Goal: Task Accomplishment & Management: Manage account settings

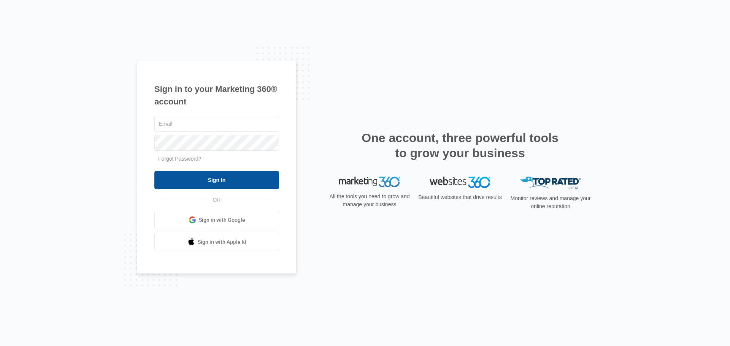
type input "[PERSON_NAME][EMAIL_ADDRESS][DOMAIN_NAME]"
click at [221, 176] on input "Sign In" at bounding box center [216, 180] width 125 height 18
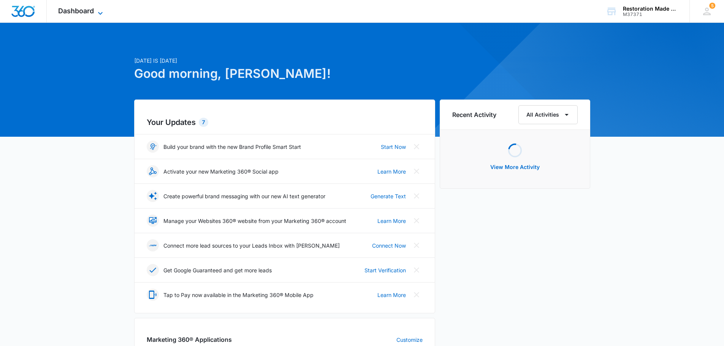
click at [71, 10] on span "Dashboard" at bounding box center [76, 11] width 36 height 8
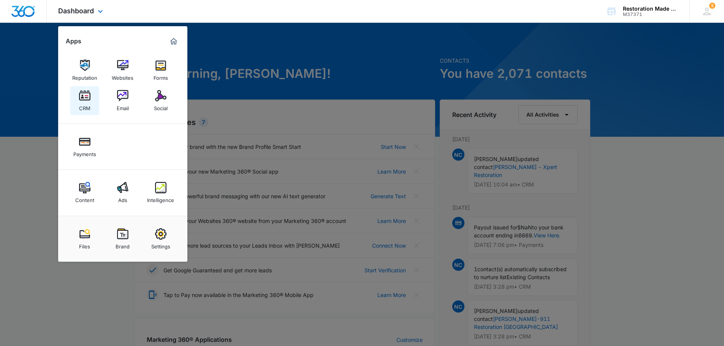
click at [90, 105] on div "CRM" at bounding box center [84, 107] width 11 height 10
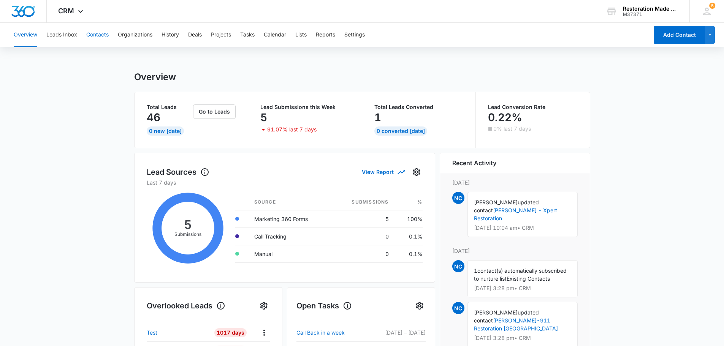
click at [105, 35] on button "Contacts" at bounding box center [97, 35] width 22 height 24
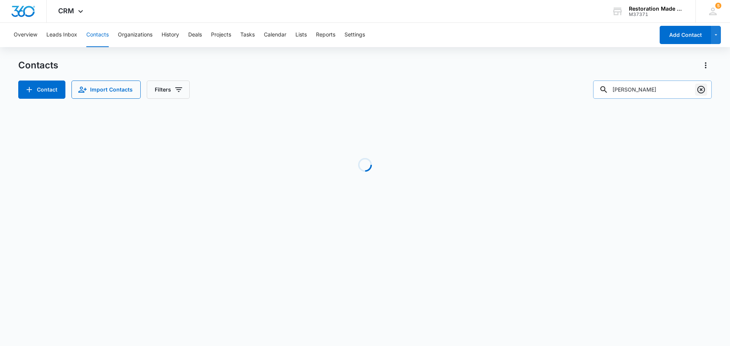
click at [702, 92] on icon "Clear" at bounding box center [700, 89] width 9 height 9
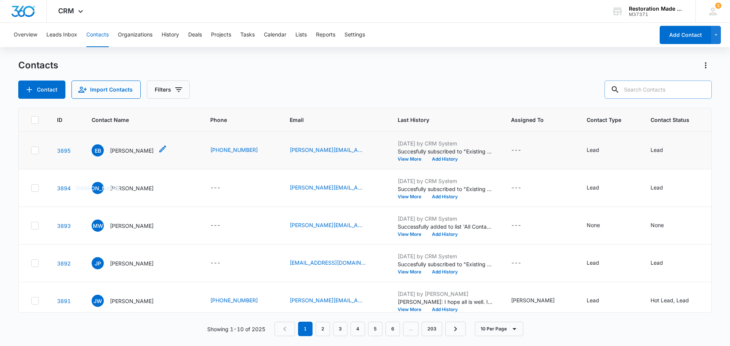
click at [127, 149] on p "[PERSON_NAME]" at bounding box center [132, 151] width 44 height 8
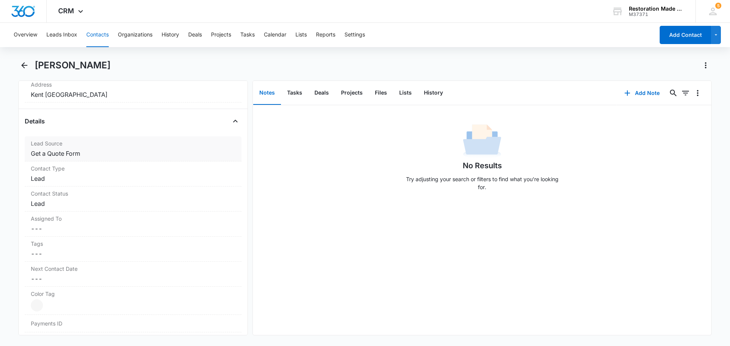
scroll to position [266, 0]
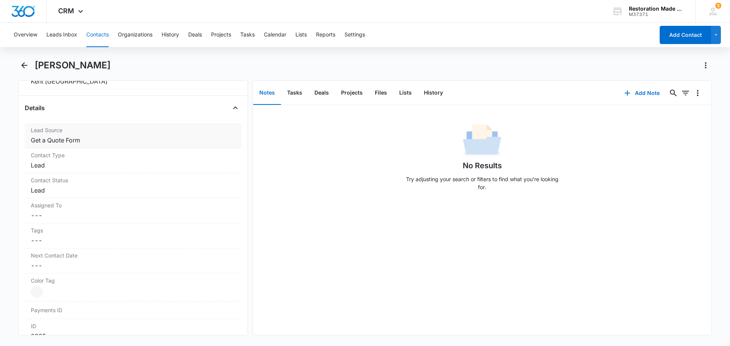
click at [191, 214] on dd "Cancel Save Changes ---" at bounding box center [133, 215] width 205 height 9
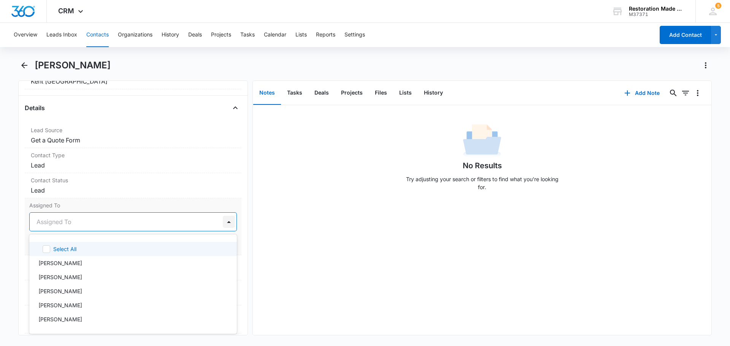
click at [223, 225] on div at bounding box center [229, 222] width 12 height 12
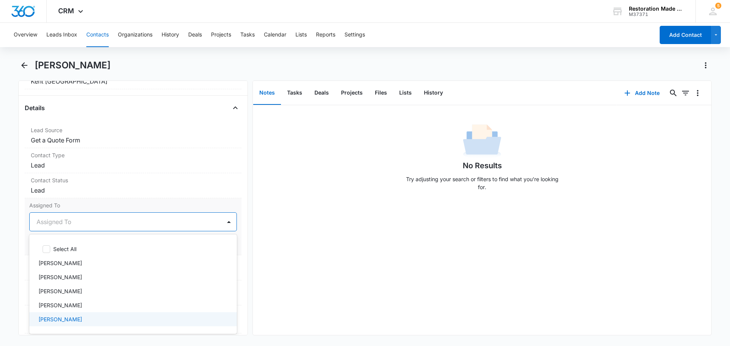
click at [111, 324] on div "[PERSON_NAME]" at bounding box center [133, 319] width 208 height 14
click at [188, 205] on label "Assigned To" at bounding box center [133, 205] width 208 height 8
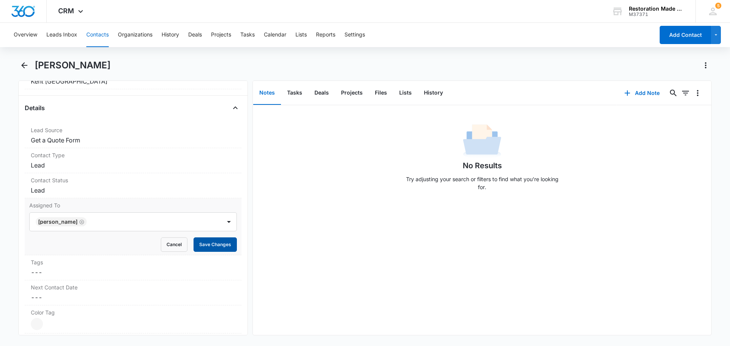
click at [202, 243] on button "Save Changes" at bounding box center [215, 245] width 43 height 14
click at [25, 67] on icon "Back" at bounding box center [24, 65] width 9 height 9
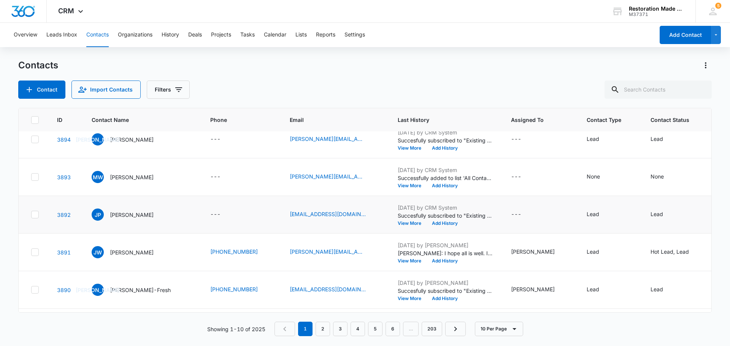
scroll to position [114, 0]
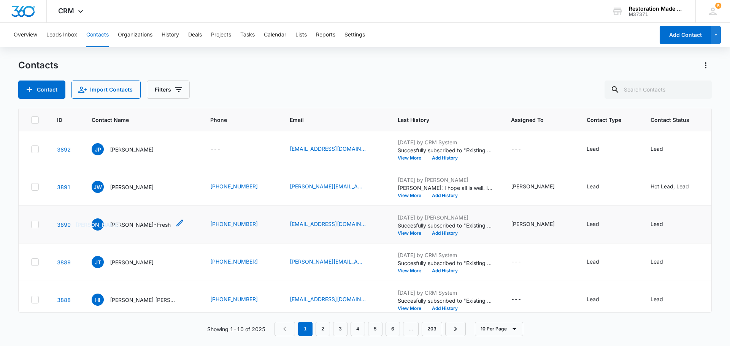
click at [130, 226] on p "[PERSON_NAME]-Fresh" at bounding box center [140, 225] width 61 height 8
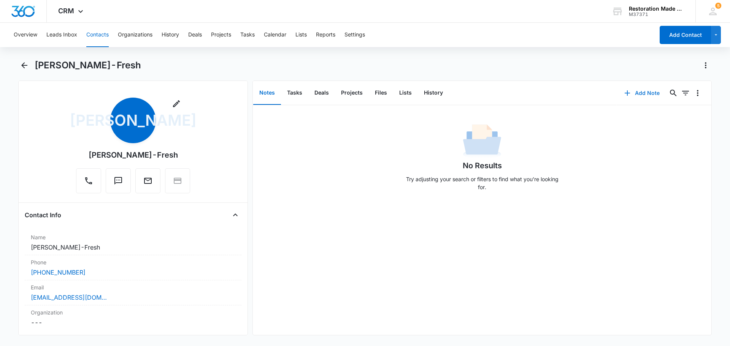
click at [636, 95] on button "Add Note" at bounding box center [642, 93] width 51 height 18
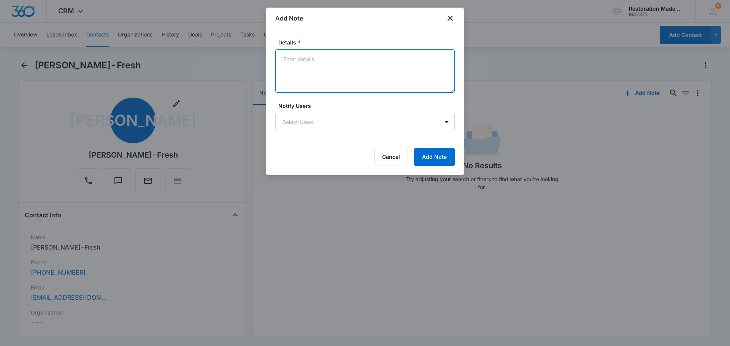
click at [355, 72] on textarea "Details *" at bounding box center [364, 70] width 179 height 43
type textarea "left message a few days ago. left message [DATE]."
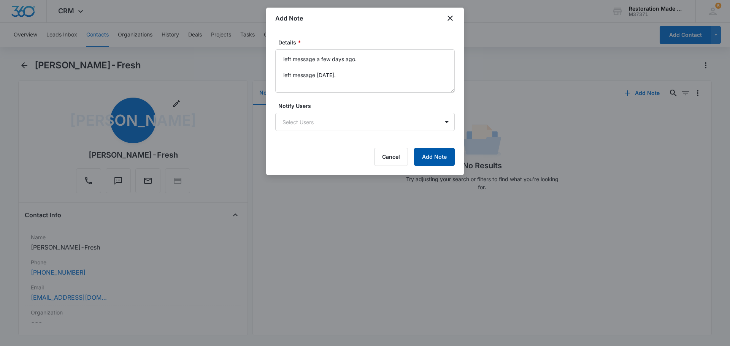
click at [437, 156] on button "Add Note" at bounding box center [434, 157] width 41 height 18
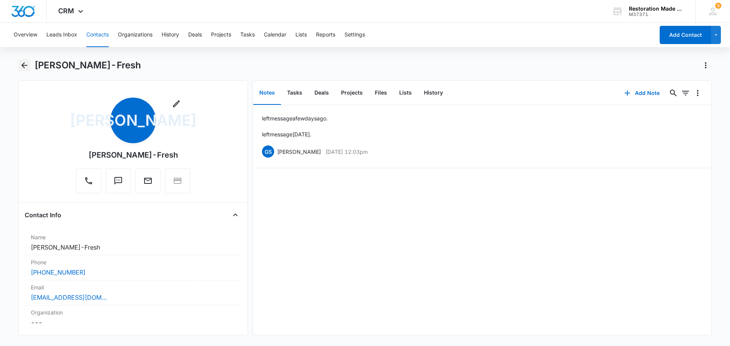
click at [27, 68] on icon "Back" at bounding box center [24, 65] width 9 height 9
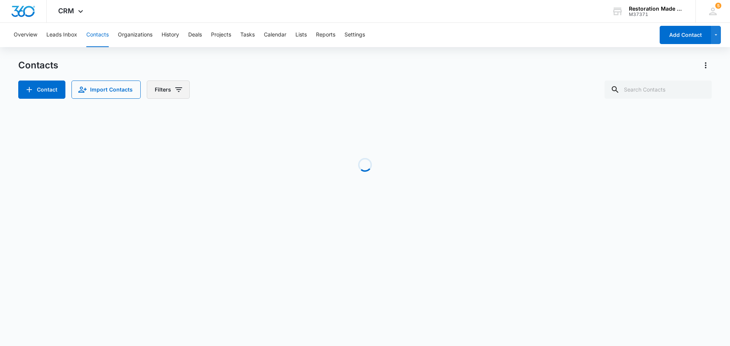
click at [178, 91] on icon "Filters" at bounding box center [178, 89] width 9 height 9
click at [198, 118] on div "Assigned To" at bounding box center [198, 117] width 87 height 12
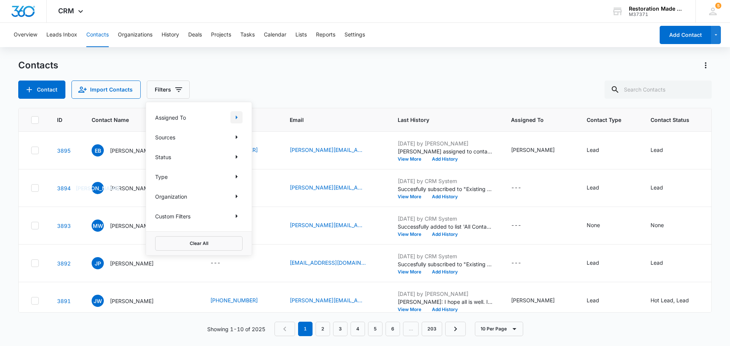
click at [233, 115] on icon "Show Assigned To filters" at bounding box center [236, 117] width 9 height 9
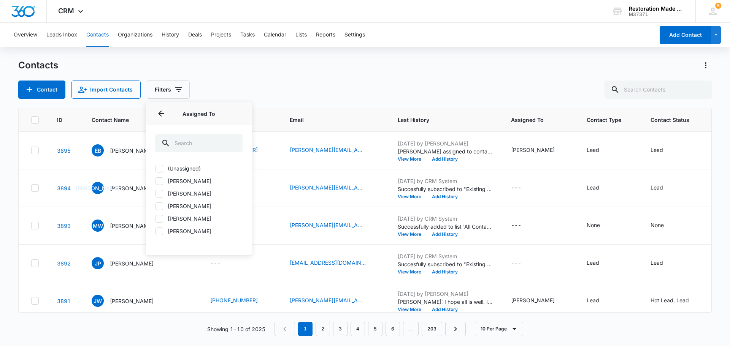
click at [186, 181] on label "[PERSON_NAME]" at bounding box center [198, 181] width 87 height 8
click at [155, 181] on input "[PERSON_NAME]" at bounding box center [155, 181] width 0 height 0
checkbox input "true"
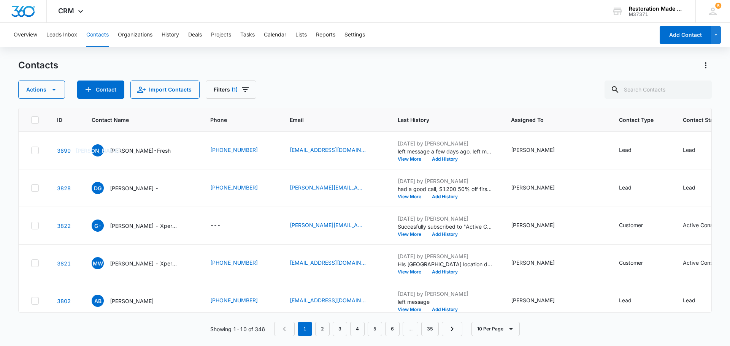
click at [317, 90] on div "Actions Contact Import Contacts Filters (1)" at bounding box center [364, 90] width 693 height 18
click at [138, 190] on p "[PERSON_NAME] -" at bounding box center [134, 188] width 49 height 8
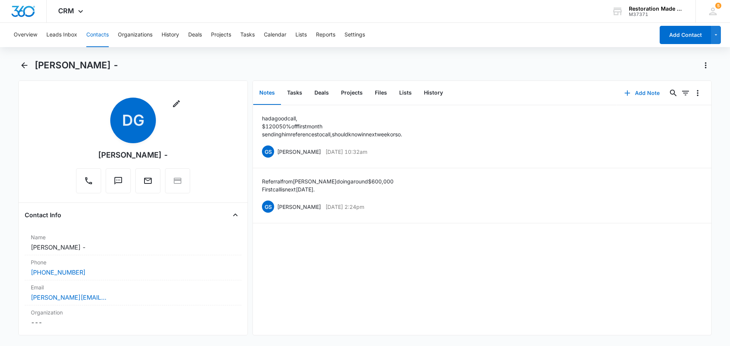
click at [644, 95] on button "Add Note" at bounding box center [642, 93] width 51 height 18
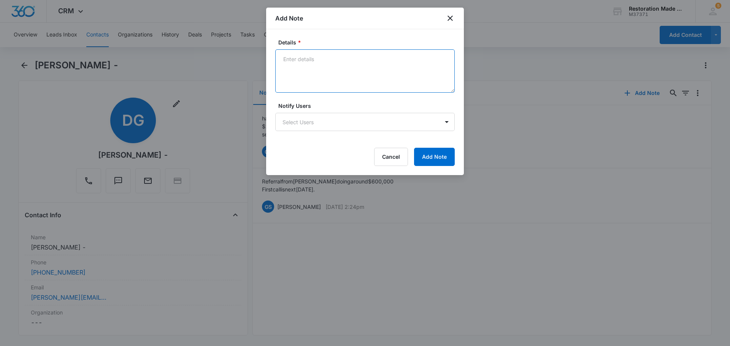
click at [373, 65] on textarea "Details *" at bounding box center [364, 70] width 179 height 43
type textarea "said he will let me know in next week or so"
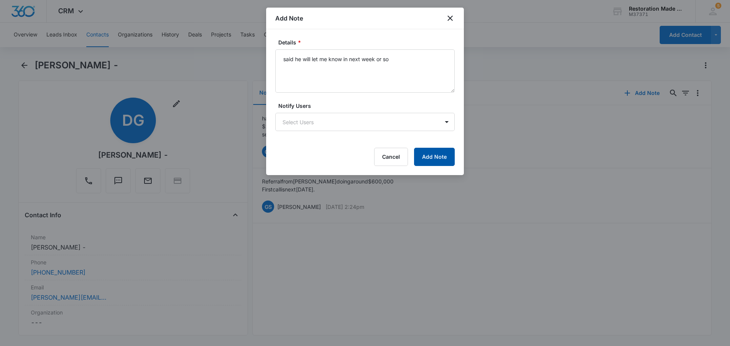
click at [427, 157] on button "Add Note" at bounding box center [434, 157] width 41 height 18
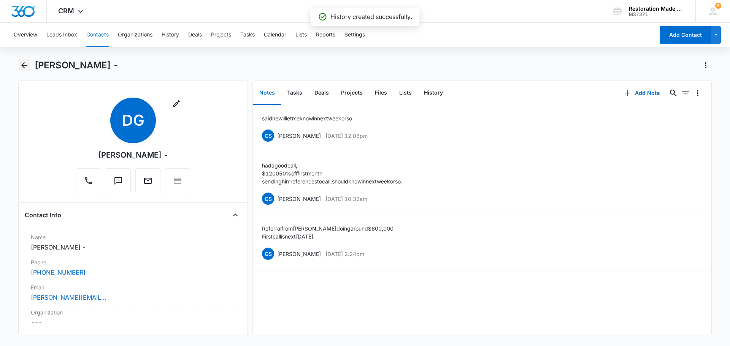
click at [27, 65] on icon "Back" at bounding box center [24, 65] width 9 height 9
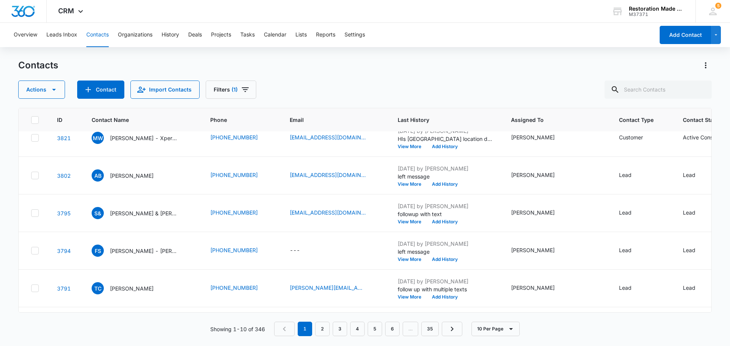
scroll to position [114, 0]
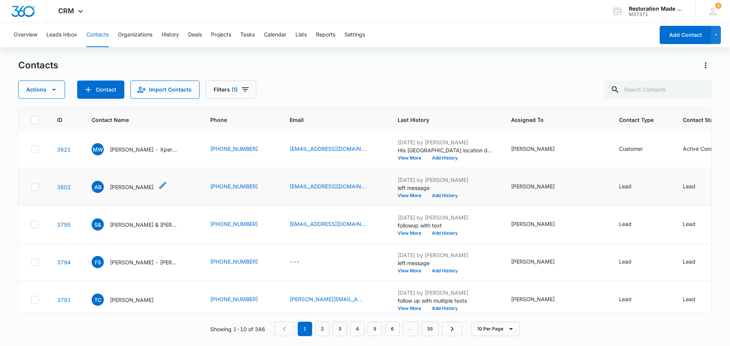
click at [129, 186] on p "[PERSON_NAME]" at bounding box center [132, 187] width 44 height 8
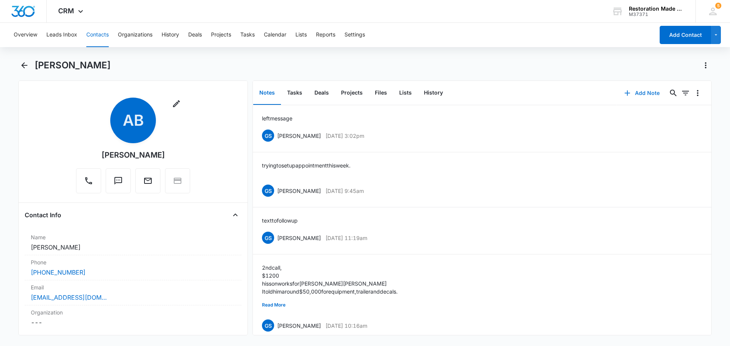
click at [647, 92] on button "Add Note" at bounding box center [642, 93] width 51 height 18
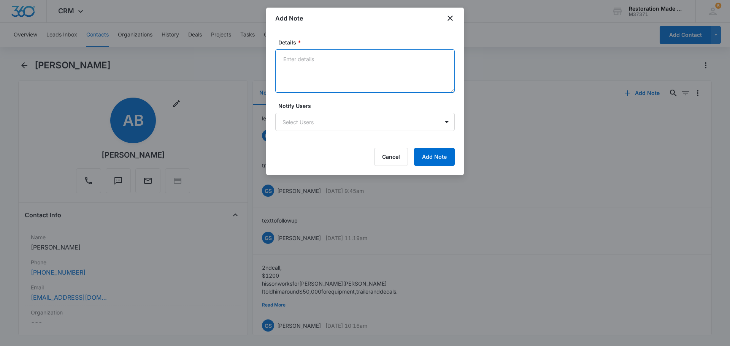
click at [374, 75] on textarea "Details *" at bounding box center [364, 70] width 179 height 43
type textarea "he is checking our references"
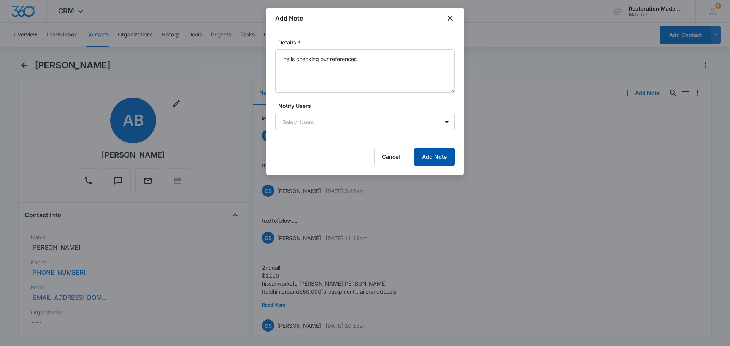
click at [430, 155] on button "Add Note" at bounding box center [434, 157] width 41 height 18
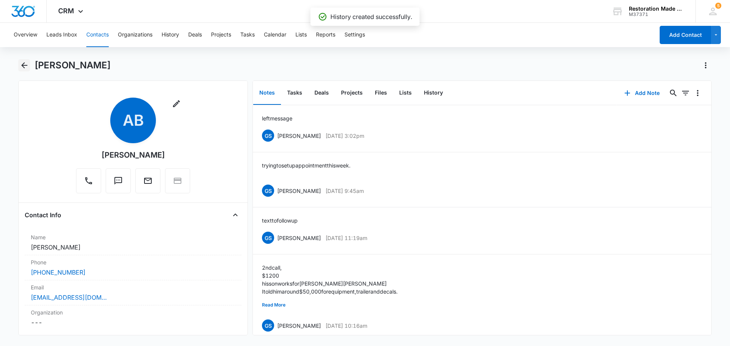
click at [22, 68] on icon "Back" at bounding box center [24, 65] width 9 height 9
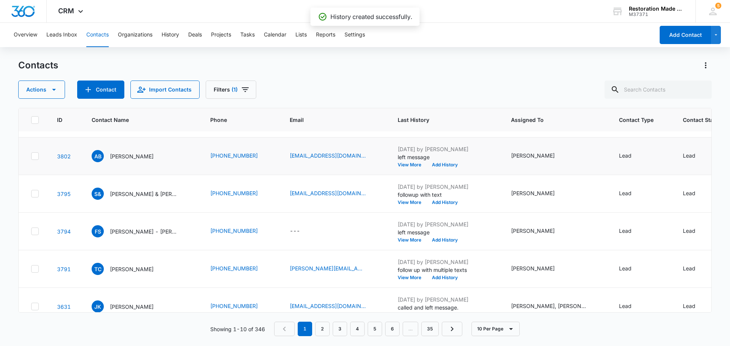
scroll to position [190, 0]
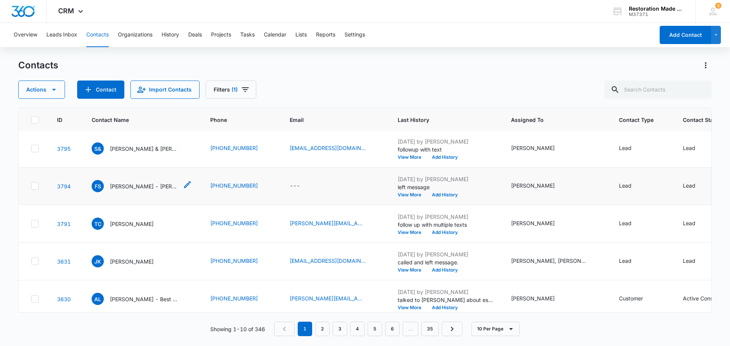
click at [121, 185] on p "[PERSON_NAME] - [PERSON_NAME]" at bounding box center [144, 186] width 68 height 8
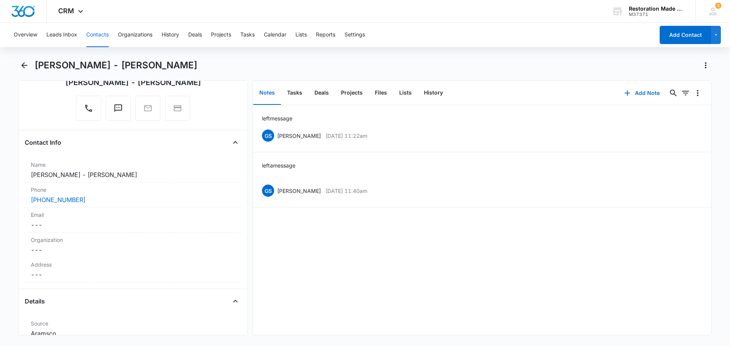
scroll to position [76, 0]
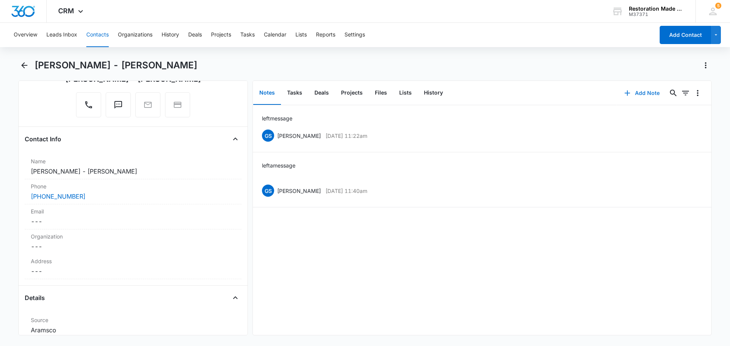
click at [639, 89] on button "Add Note" at bounding box center [642, 93] width 51 height 18
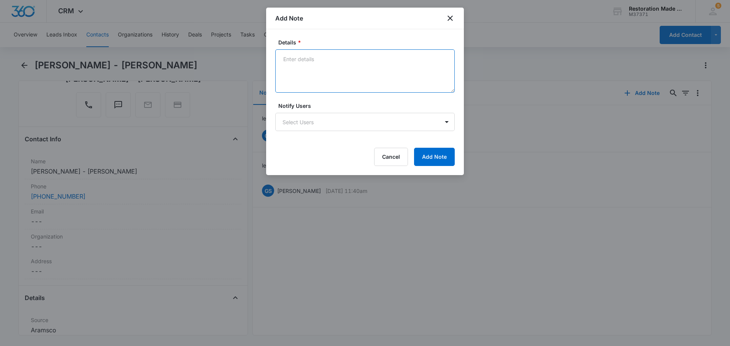
click at [363, 60] on textarea "Details *" at bounding box center [364, 70] width 179 height 43
type textarea "left message"
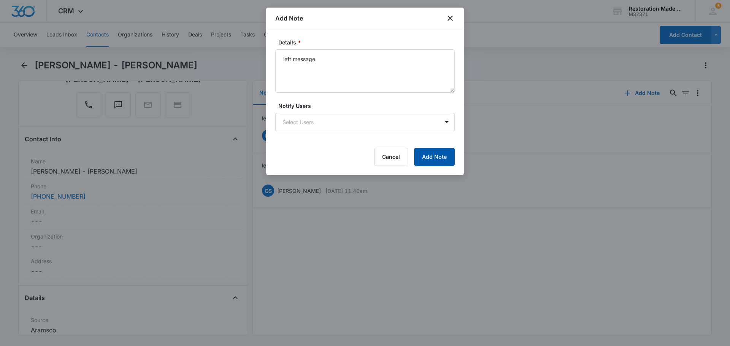
click at [443, 154] on button "Add Note" at bounding box center [434, 157] width 41 height 18
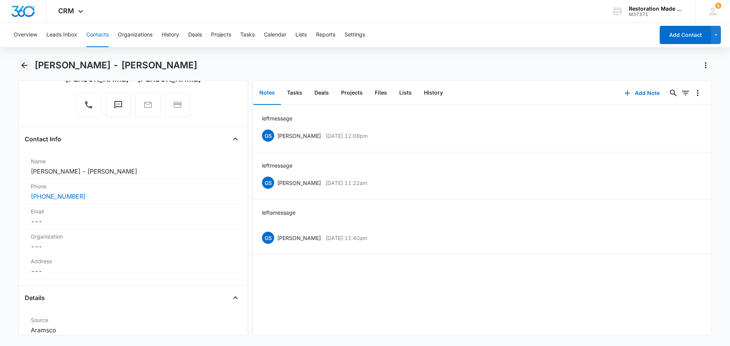
click at [24, 64] on icon "Back" at bounding box center [24, 65] width 9 height 9
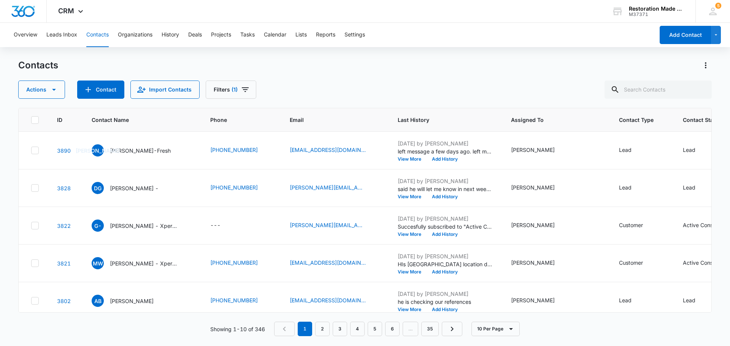
scroll to position [190, 0]
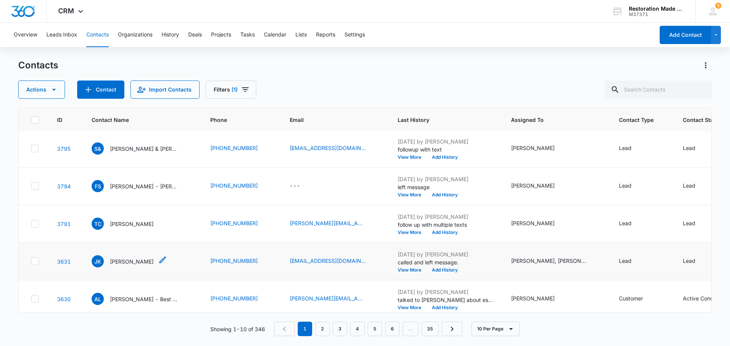
click at [128, 262] on p "[PERSON_NAME]" at bounding box center [132, 262] width 44 height 8
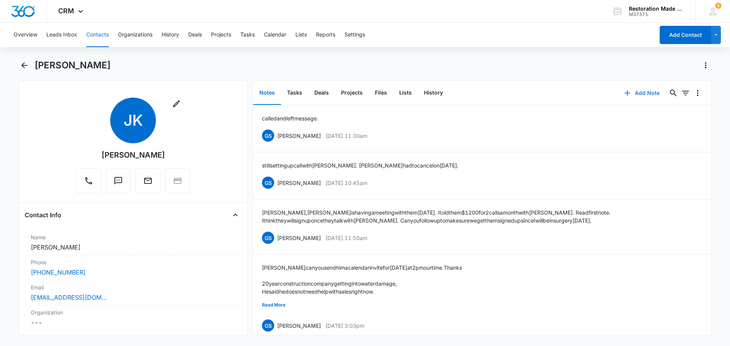
click at [649, 90] on button "Add Note" at bounding box center [642, 93] width 51 height 18
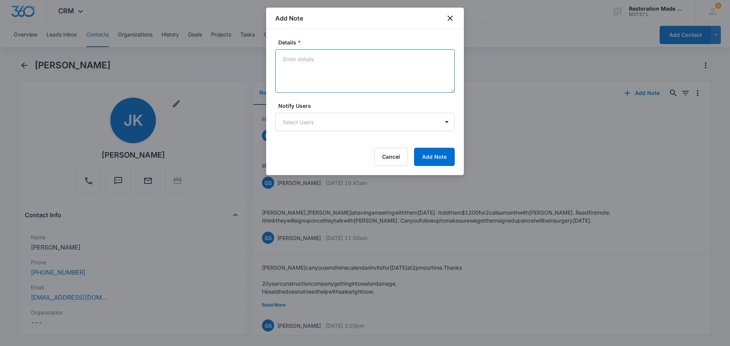
click at [394, 70] on textarea "Details *" at bounding box center [364, 70] width 179 height 43
type textarea "tried to follow up again."
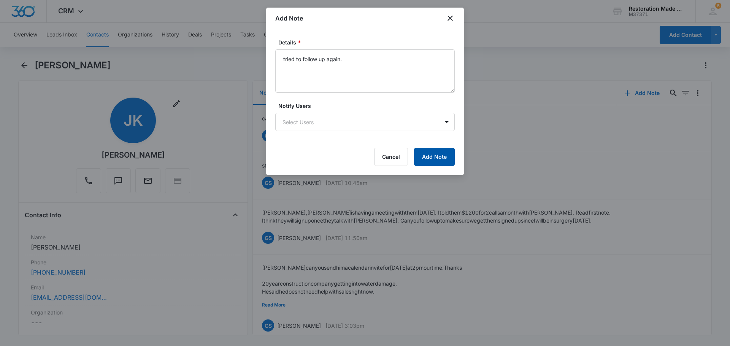
click at [448, 163] on button "Add Note" at bounding box center [434, 157] width 41 height 18
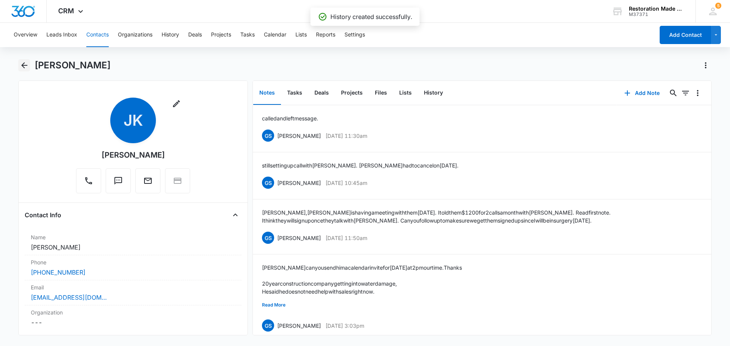
click at [26, 65] on icon "Back" at bounding box center [24, 65] width 9 height 9
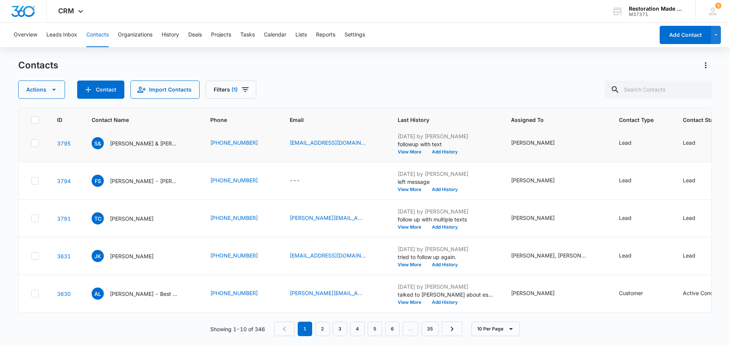
scroll to position [203, 0]
click at [512, 327] on icon "button" at bounding box center [510, 329] width 9 height 9
click at [514, 309] on button "50 Per Page" at bounding box center [501, 306] width 59 height 11
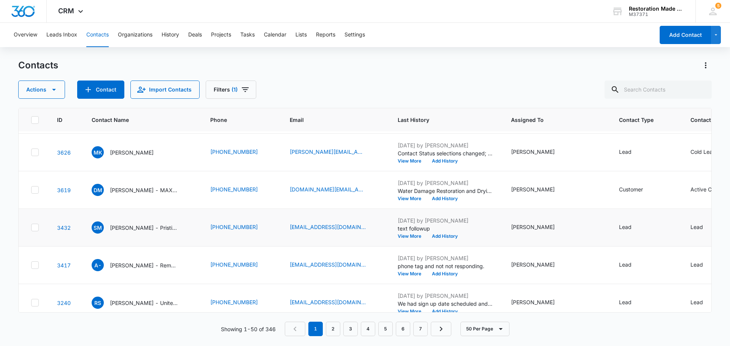
scroll to position [418, 0]
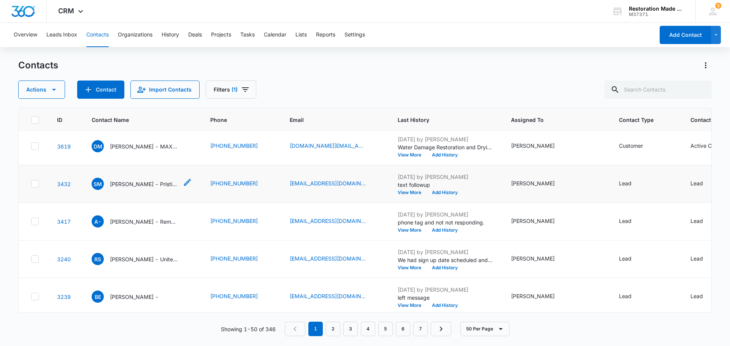
click at [142, 188] on p "[PERSON_NAME] - Pristine Restoration" at bounding box center [144, 184] width 68 height 8
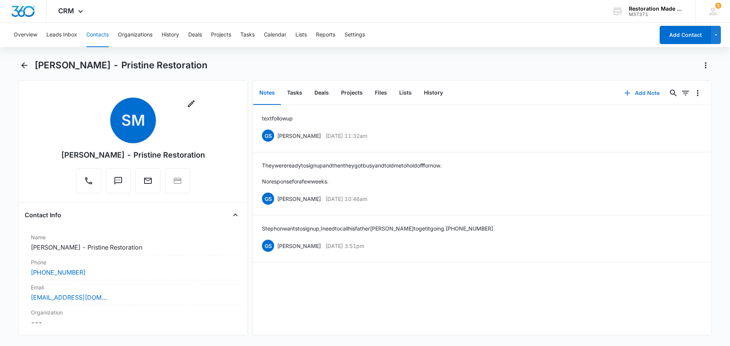
click at [640, 97] on button "Add Note" at bounding box center [642, 93] width 51 height 18
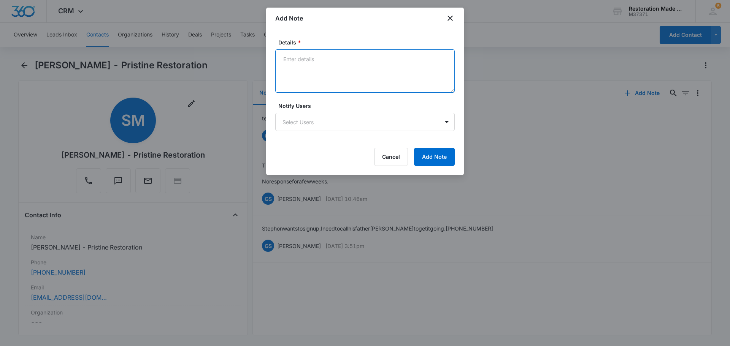
click at [370, 65] on textarea "Details *" at bounding box center [364, 70] width 179 height 43
type textarea "followed up"
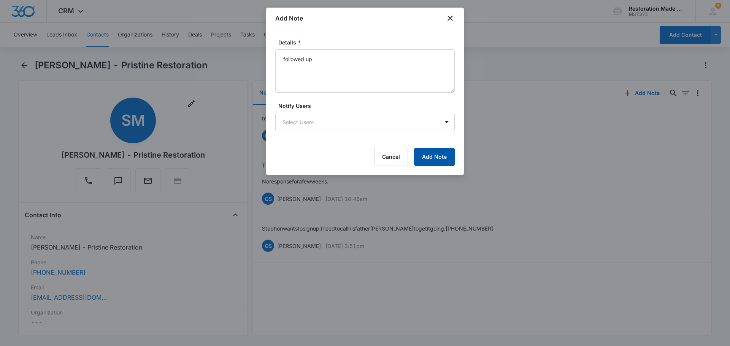
click at [433, 154] on button "Add Note" at bounding box center [434, 157] width 41 height 18
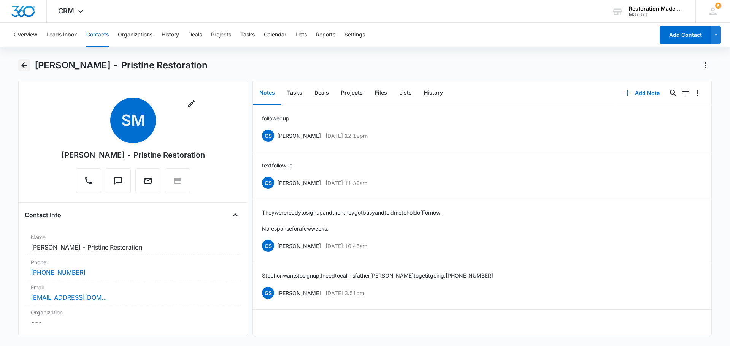
click at [26, 66] on icon "Back" at bounding box center [24, 65] width 9 height 9
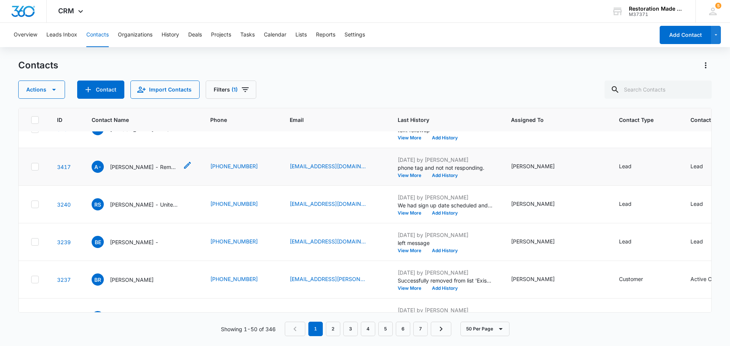
scroll to position [456, 0]
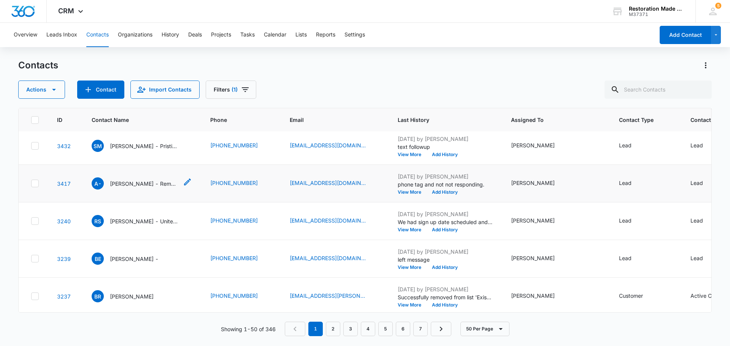
click at [133, 187] on p "[PERSON_NAME] - Remodeler Farmington [GEOGRAPHIC_DATA]" at bounding box center [144, 184] width 68 height 8
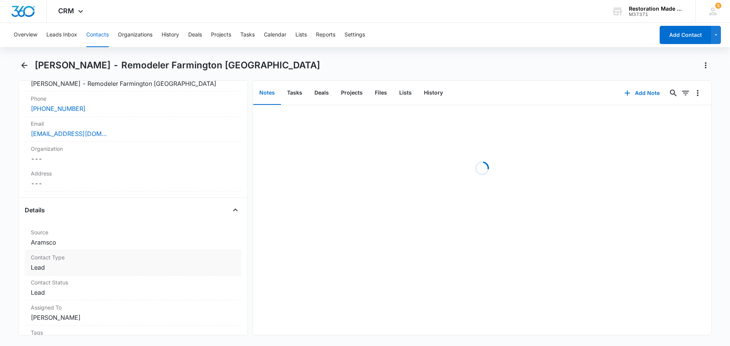
scroll to position [228, 0]
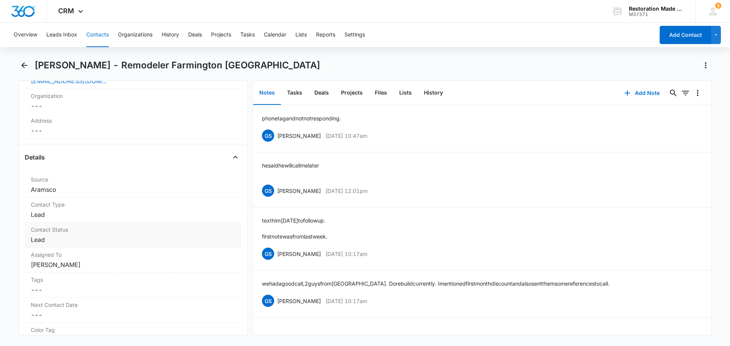
click at [117, 235] on dd "Cancel Save Changes Lead" at bounding box center [133, 239] width 205 height 9
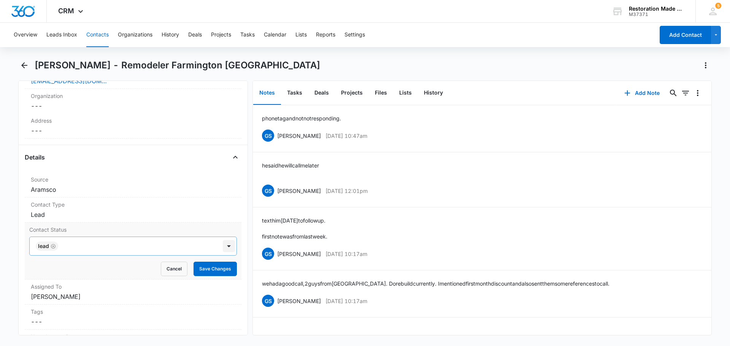
click at [226, 240] on div at bounding box center [229, 246] width 12 height 12
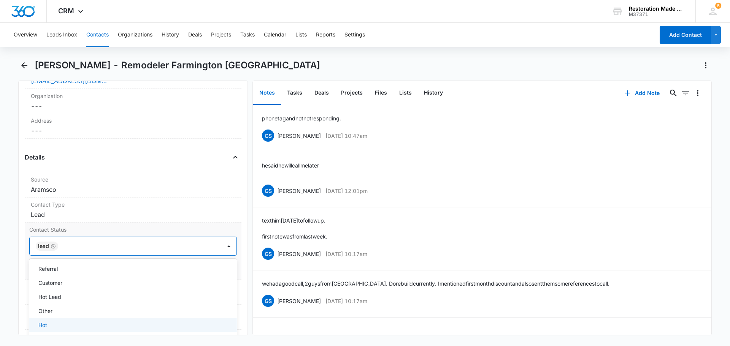
scroll to position [105, 0]
click at [93, 320] on div "Cold Lead" at bounding box center [132, 324] width 188 height 8
click at [136, 226] on label "Contact Status" at bounding box center [133, 230] width 208 height 8
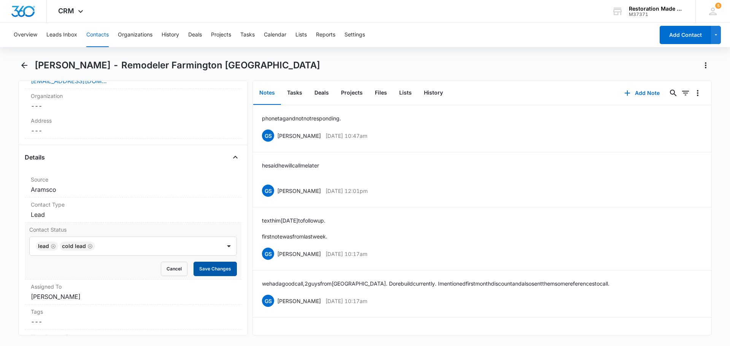
click at [203, 262] on button "Save Changes" at bounding box center [215, 269] width 43 height 14
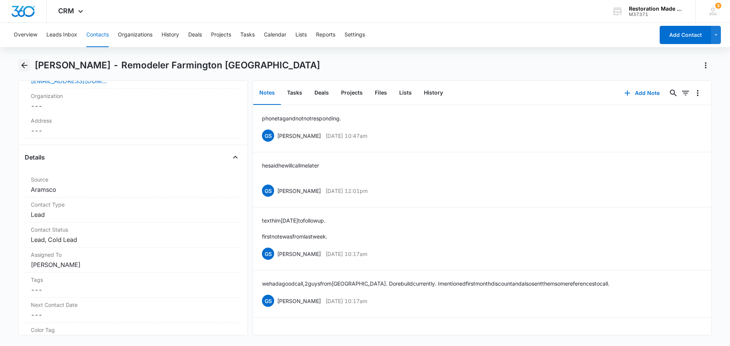
click at [22, 62] on icon "Back" at bounding box center [24, 65] width 9 height 9
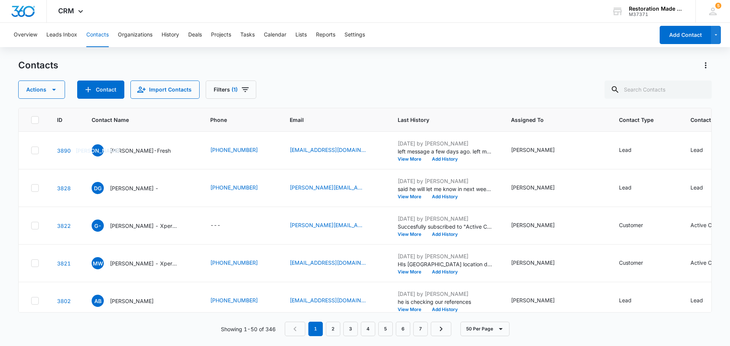
scroll to position [456, 0]
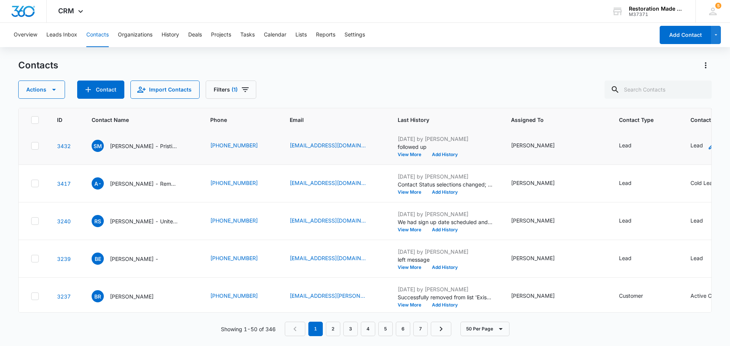
click at [690, 149] on div "Lead" at bounding box center [696, 145] width 13 height 8
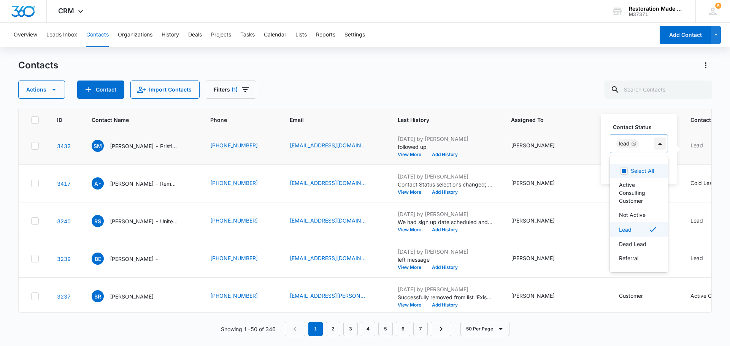
click at [660, 143] on div at bounding box center [660, 144] width 12 height 12
click at [635, 233] on p "Cold Lead" at bounding box center [631, 229] width 25 height 8
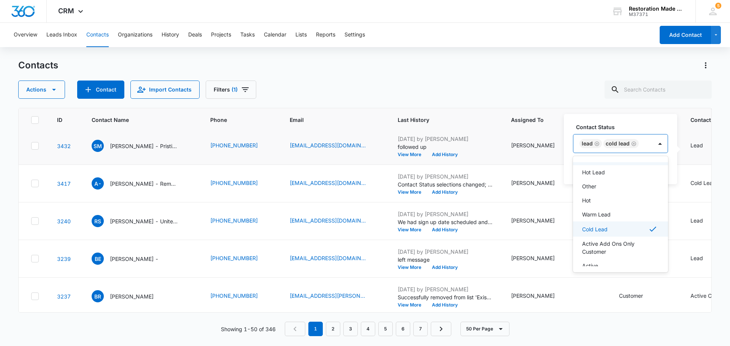
click at [636, 123] on label "Contact Status" at bounding box center [623, 127] width 95 height 8
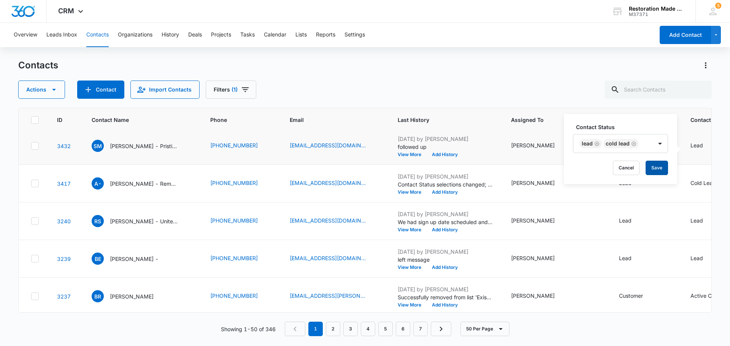
click at [663, 168] on button "Save" at bounding box center [657, 168] width 22 height 14
click at [127, 225] on p "[PERSON_NAME] - United Water Restoration MI" at bounding box center [144, 221] width 68 height 8
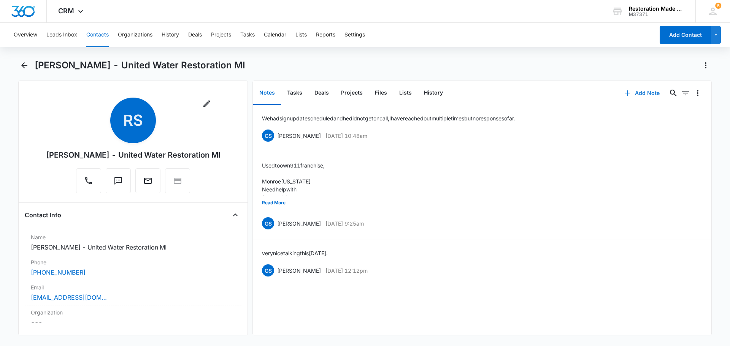
drag, startPoint x: 632, startPoint y: 92, endPoint x: 633, endPoint y: 100, distance: 8.0
click at [633, 100] on button "Add Note" at bounding box center [642, 93] width 51 height 18
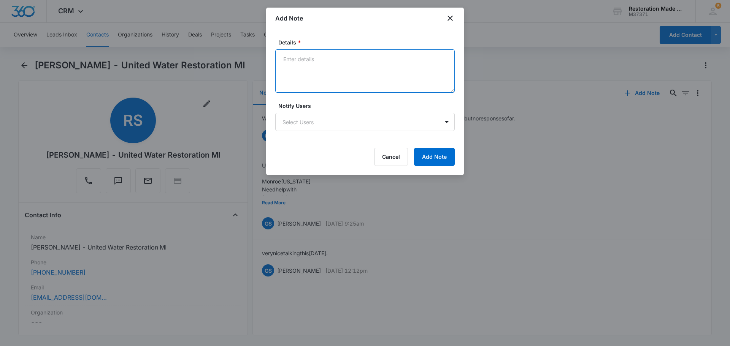
click at [372, 65] on textarea "Details *" at bounding box center [364, 70] width 179 height 43
type textarea "f"
type textarea "sent followup"
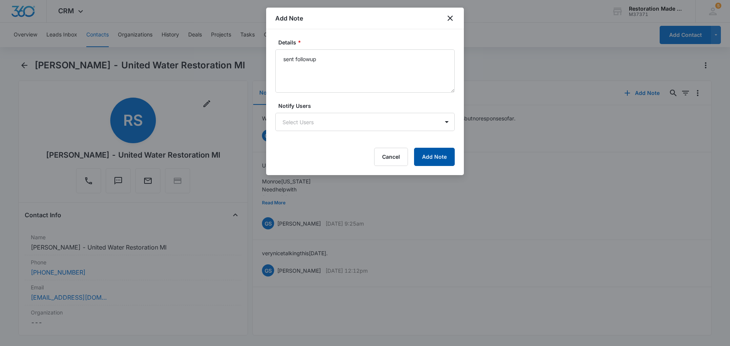
click at [428, 150] on button "Add Note" at bounding box center [434, 157] width 41 height 18
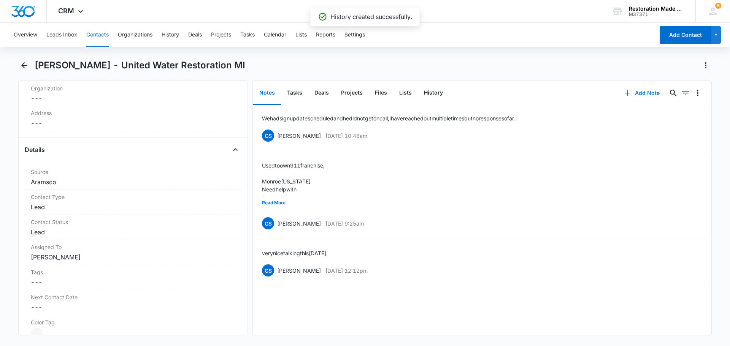
scroll to position [228, 0]
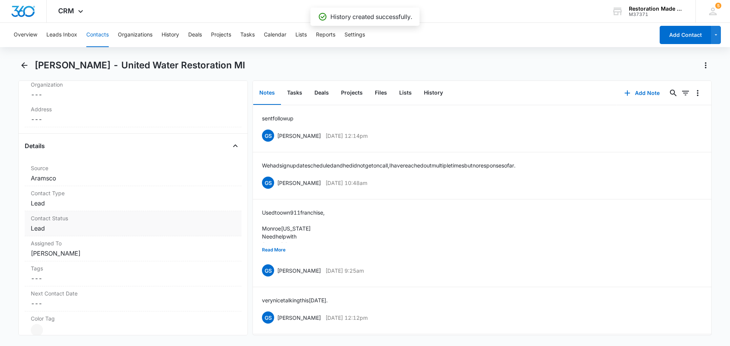
click at [181, 233] on dd "Cancel Save Changes Lead" at bounding box center [133, 228] width 205 height 9
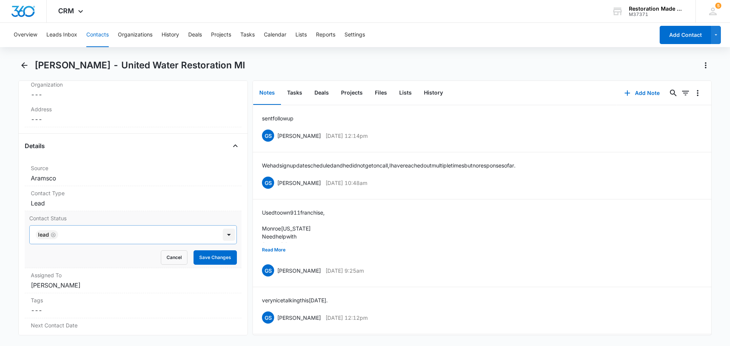
click at [224, 235] on div at bounding box center [229, 235] width 12 height 12
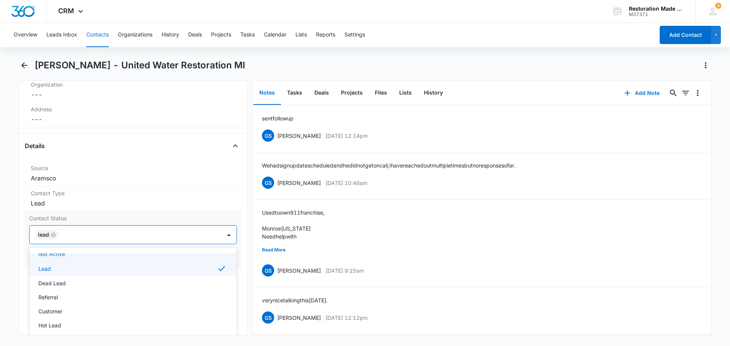
scroll to position [105, 0]
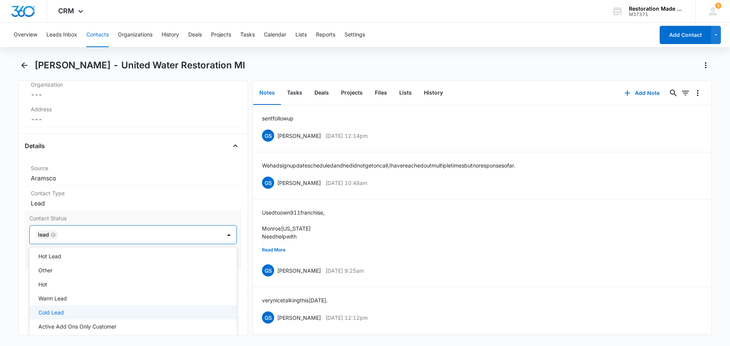
click at [140, 313] on div "Cold Lead" at bounding box center [132, 313] width 188 height 8
click at [176, 220] on label "Contact Status" at bounding box center [133, 218] width 208 height 8
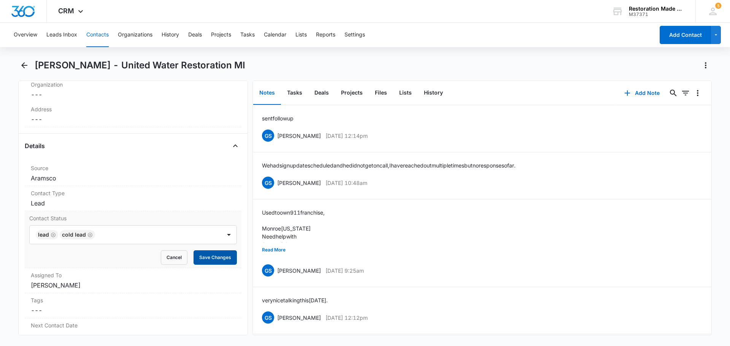
click at [219, 262] on button "Save Changes" at bounding box center [215, 258] width 43 height 14
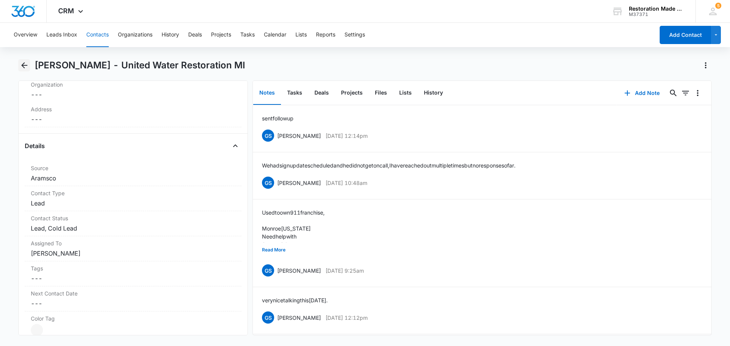
click at [24, 65] on icon "Back" at bounding box center [24, 65] width 6 height 6
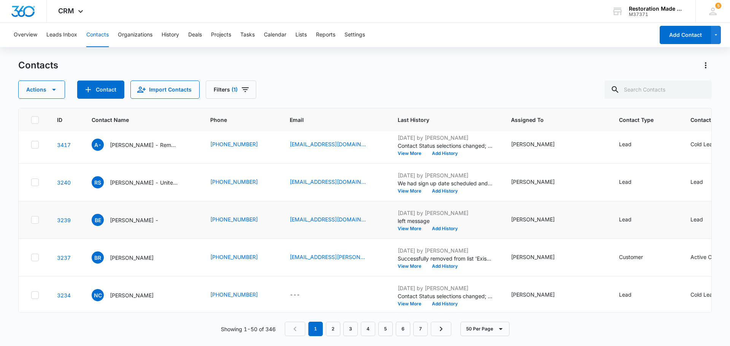
scroll to position [532, 0]
click at [126, 187] on p "[PERSON_NAME] -" at bounding box center [134, 183] width 49 height 8
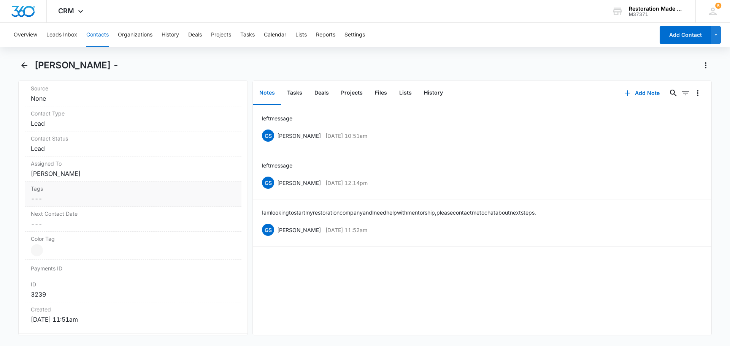
scroll to position [304, 0]
click at [128, 142] on label "Contact Status" at bounding box center [133, 142] width 205 height 8
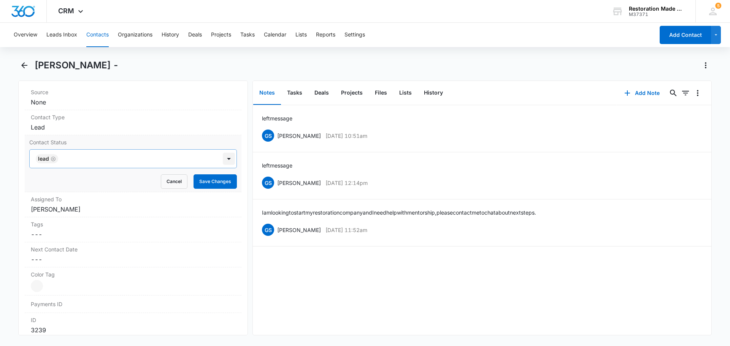
click at [225, 164] on div at bounding box center [229, 159] width 12 height 12
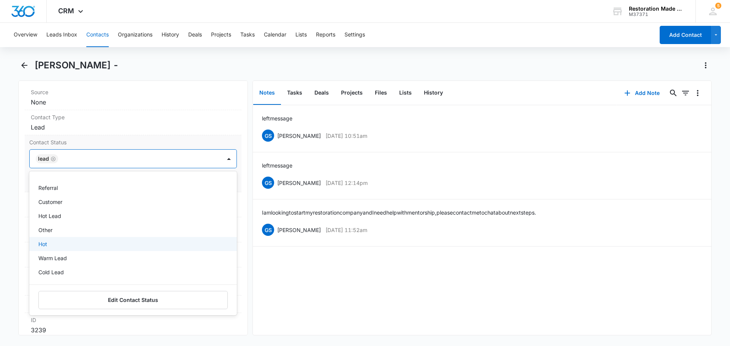
scroll to position [97, 0]
click at [102, 241] on div "Cold Lead" at bounding box center [132, 245] width 188 height 8
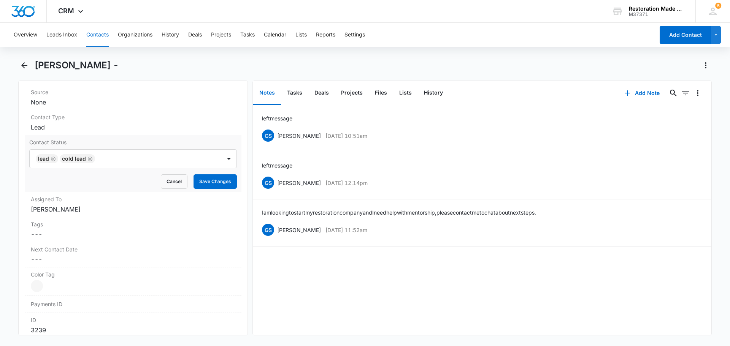
click at [164, 143] on label "Contact Status" at bounding box center [133, 142] width 208 height 8
click at [201, 178] on button "Save Changes" at bounding box center [215, 181] width 43 height 14
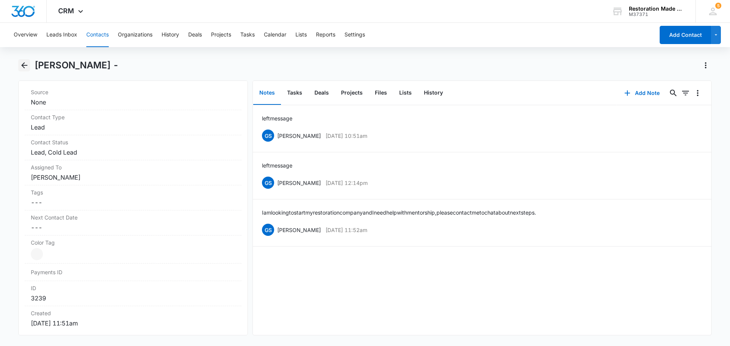
click at [26, 60] on button "Back" at bounding box center [24, 65] width 12 height 12
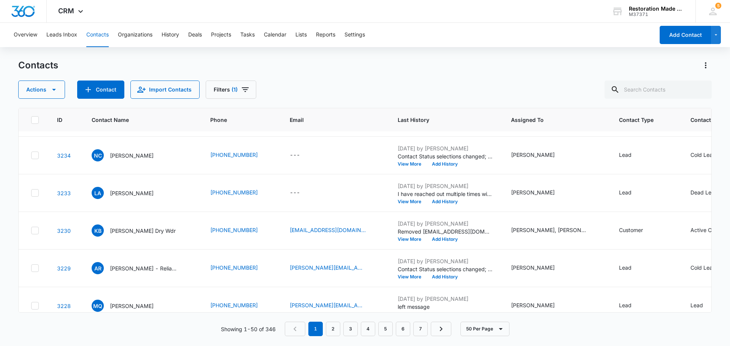
scroll to position [646, 0]
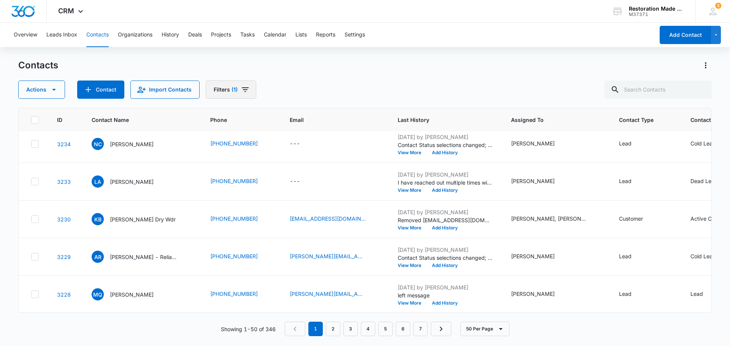
click at [244, 91] on icon "Filters" at bounding box center [245, 89] width 9 height 9
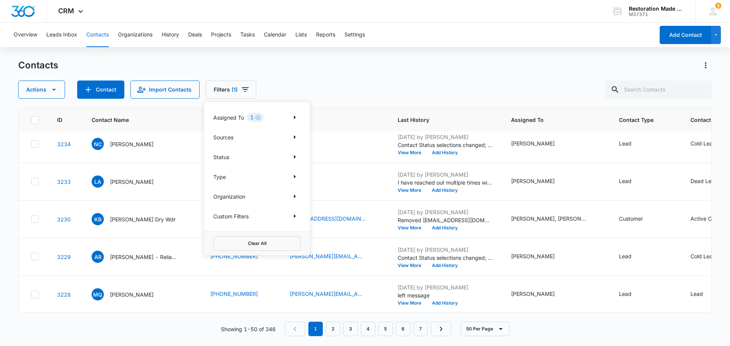
click at [261, 120] on div "1" at bounding box center [255, 117] width 16 height 9
click at [254, 119] on div "1" at bounding box center [255, 117] width 16 height 9
click at [256, 117] on icon "Clear" at bounding box center [257, 117] width 5 height 5
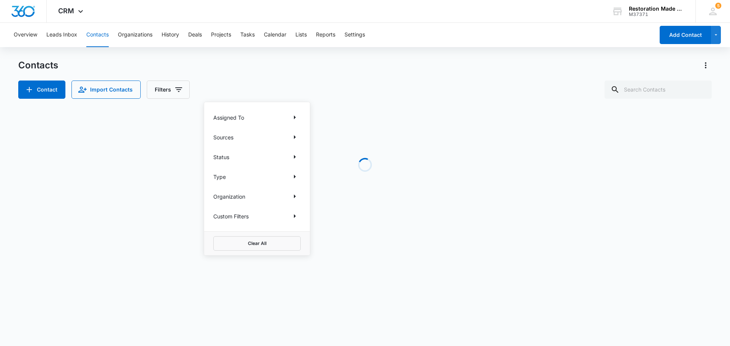
click at [287, 158] on div "Status" at bounding box center [256, 157] width 87 height 12
click at [293, 159] on icon "Show Status filters" at bounding box center [294, 156] width 9 height 9
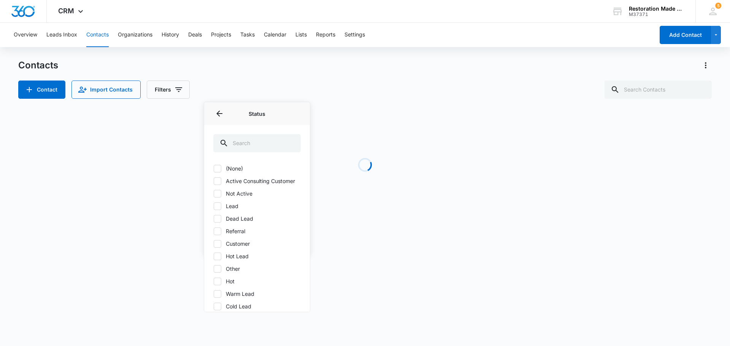
click at [215, 184] on icon at bounding box center [217, 181] width 7 height 7
click at [214, 181] on input "Active Consulting Customer" at bounding box center [213, 181] width 0 height 0
checkbox input "true"
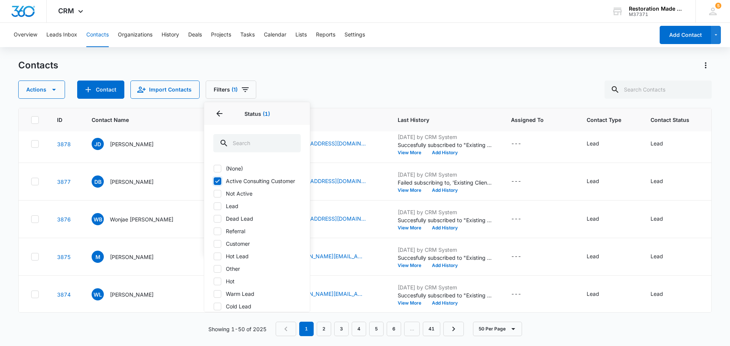
scroll to position [0, 0]
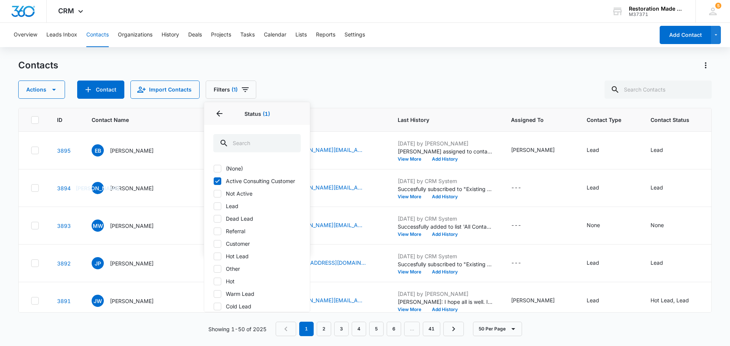
click at [367, 86] on div "Actions Contact Import Contacts Filters (1) Assigned To Sources Status 1 Status…" at bounding box center [364, 90] width 693 height 18
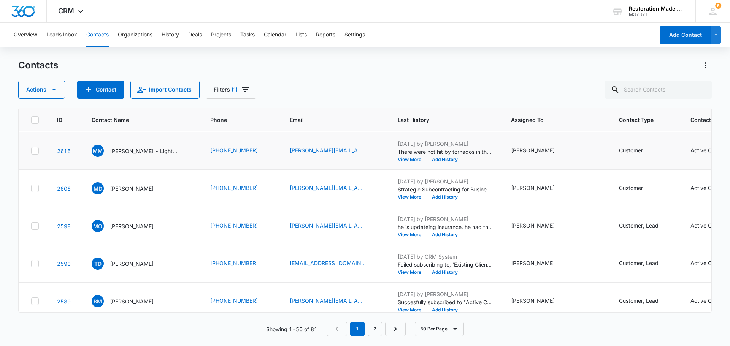
scroll to position [1708, 0]
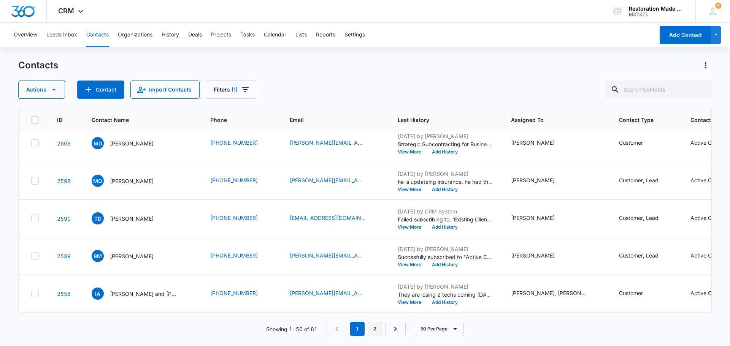
click at [376, 330] on link "2" at bounding box center [375, 329] width 14 height 14
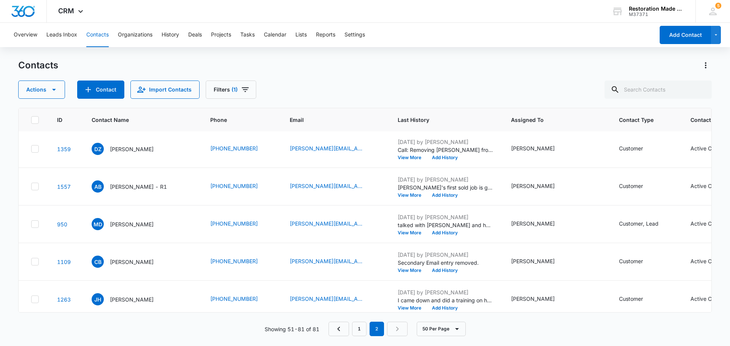
scroll to position [988, 0]
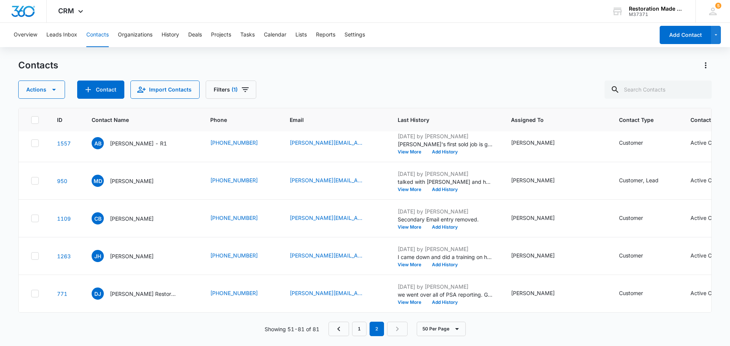
click at [690, 109] on div "Active Consulting Customer" at bounding box center [724, 105] width 69 height 8
click at [635, 211] on icon "Remove Active Consulting Customer" at bounding box center [633, 211] width 5 height 6
click at [657, 212] on div at bounding box center [660, 210] width 12 height 12
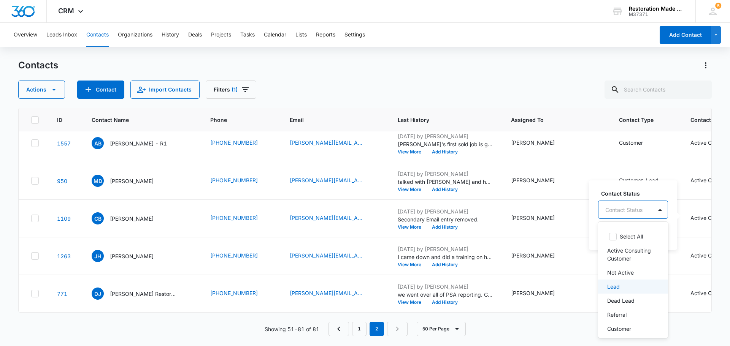
click at [627, 284] on div "Lead" at bounding box center [632, 287] width 50 height 8
click at [635, 285] on p "Not Active" at bounding box center [632, 282] width 27 height 8
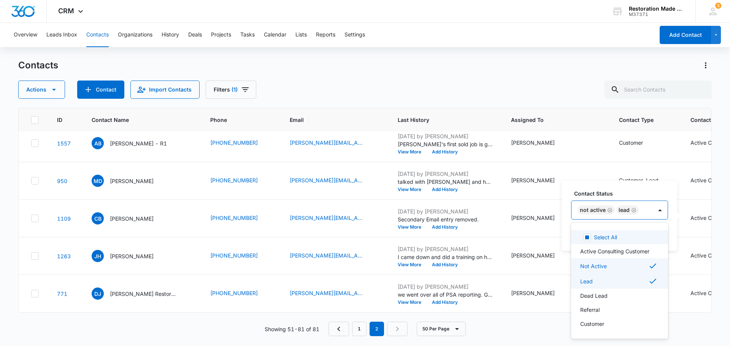
click at [660, 191] on label "Contact Status" at bounding box center [622, 194] width 97 height 8
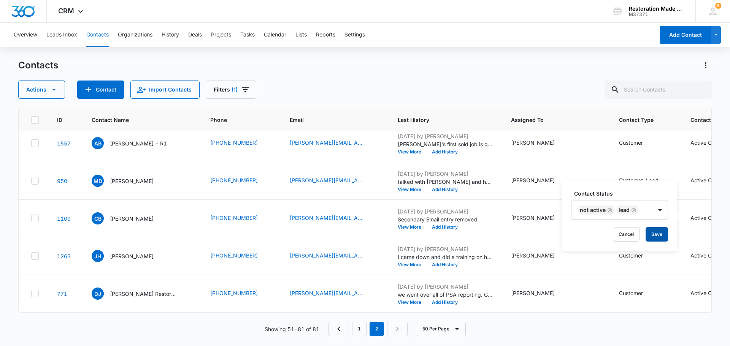
click at [664, 233] on button "Save" at bounding box center [657, 234] width 22 height 14
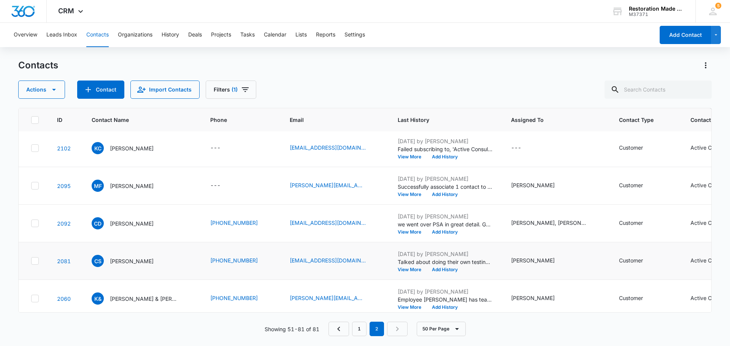
scroll to position [576, 0]
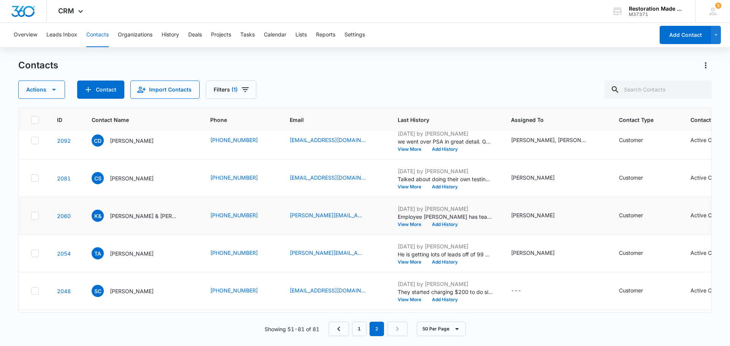
click at [692, 219] on div "Active Consulting Customer" at bounding box center [724, 215] width 69 height 8
click at [634, 226] on icon "Remove Active Consulting Customer" at bounding box center [633, 227] width 5 height 5
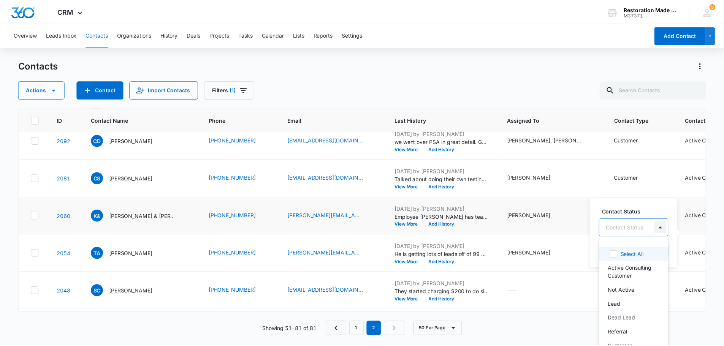
scroll to position [10, 0]
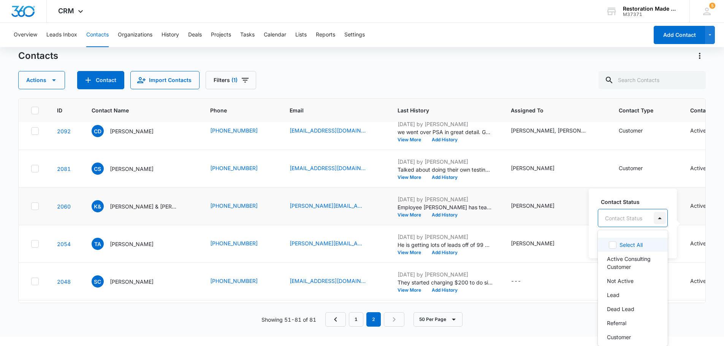
click at [663, 229] on div "Contact Status 14 results available. Use Up and Down to choose options, press E…" at bounding box center [633, 224] width 88 height 70
click at [622, 297] on div "Lead" at bounding box center [632, 295] width 50 height 8
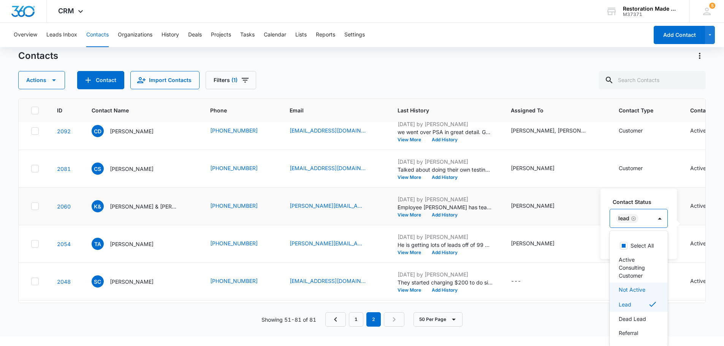
click at [626, 294] on p "Not Active" at bounding box center [632, 290] width 27 height 8
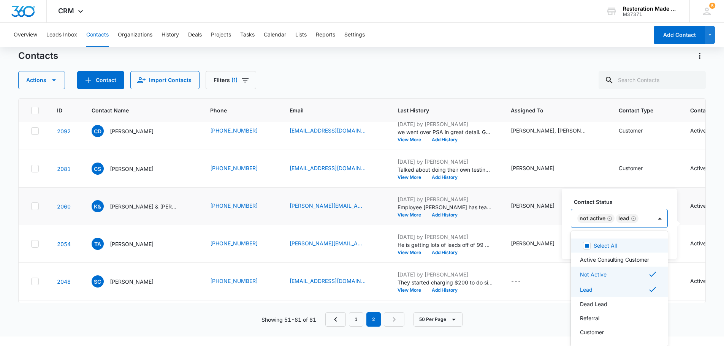
click at [654, 200] on div "Contact Status option Not Active, selected. 14 results available. Use Up and Do…" at bounding box center [619, 224] width 115 height 70
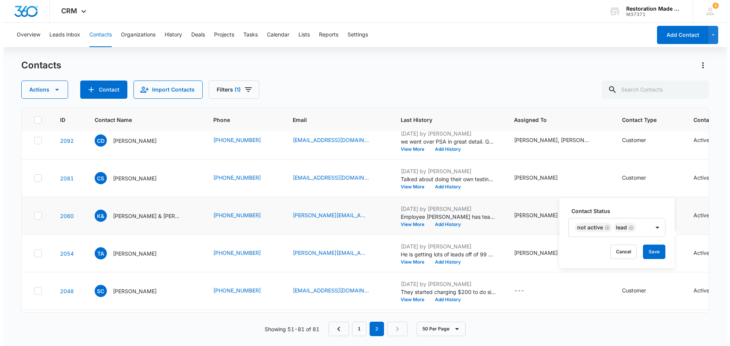
scroll to position [0, 0]
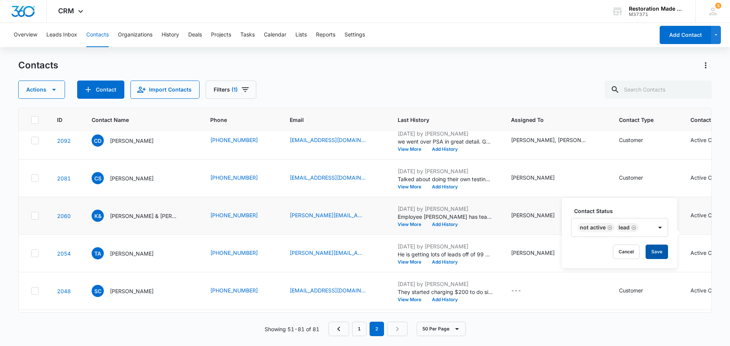
click at [660, 254] on button "Save" at bounding box center [657, 252] width 22 height 14
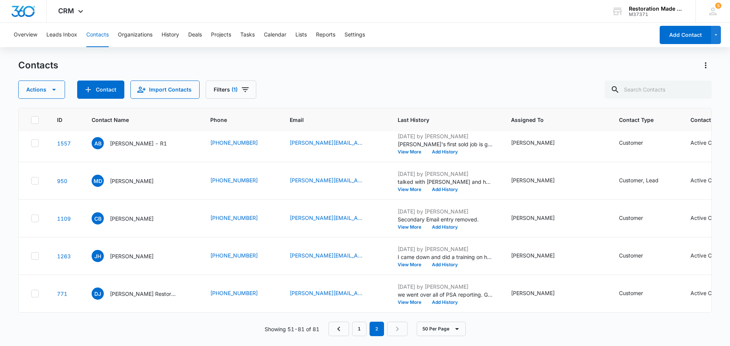
scroll to position [1147, 0]
